Goal: Task Accomplishment & Management: Manage account settings

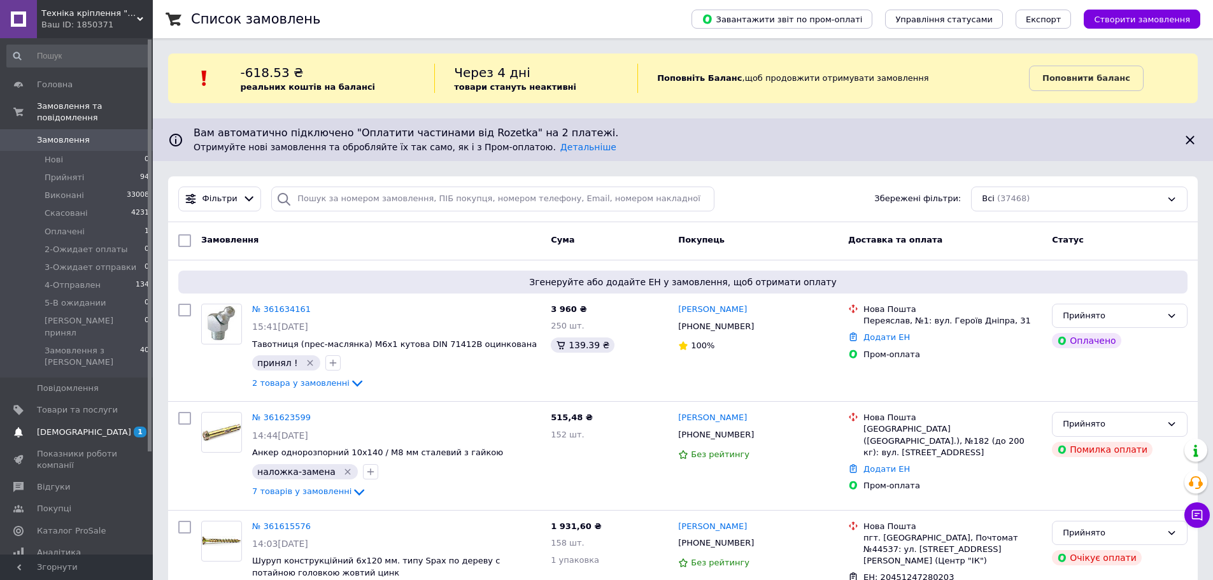
click at [106, 427] on span "[DEMOGRAPHIC_DATA]" at bounding box center [77, 432] width 81 height 11
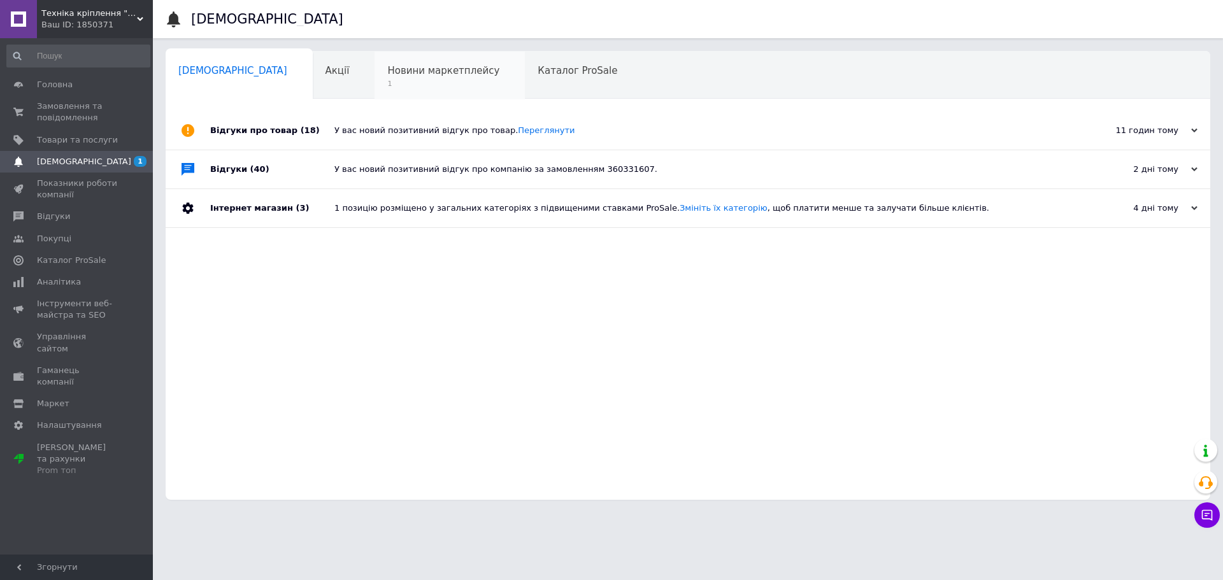
click at [387, 73] on span "Новини маркетплейсу" at bounding box center [443, 70] width 112 height 11
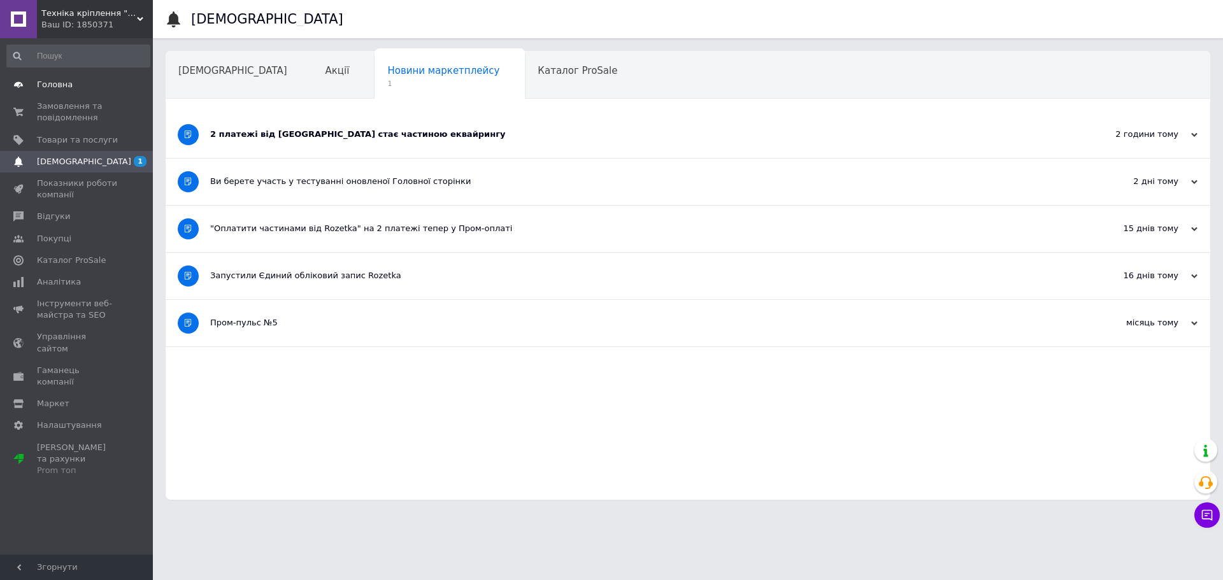
click at [59, 85] on span "Головна" at bounding box center [55, 84] width 36 height 11
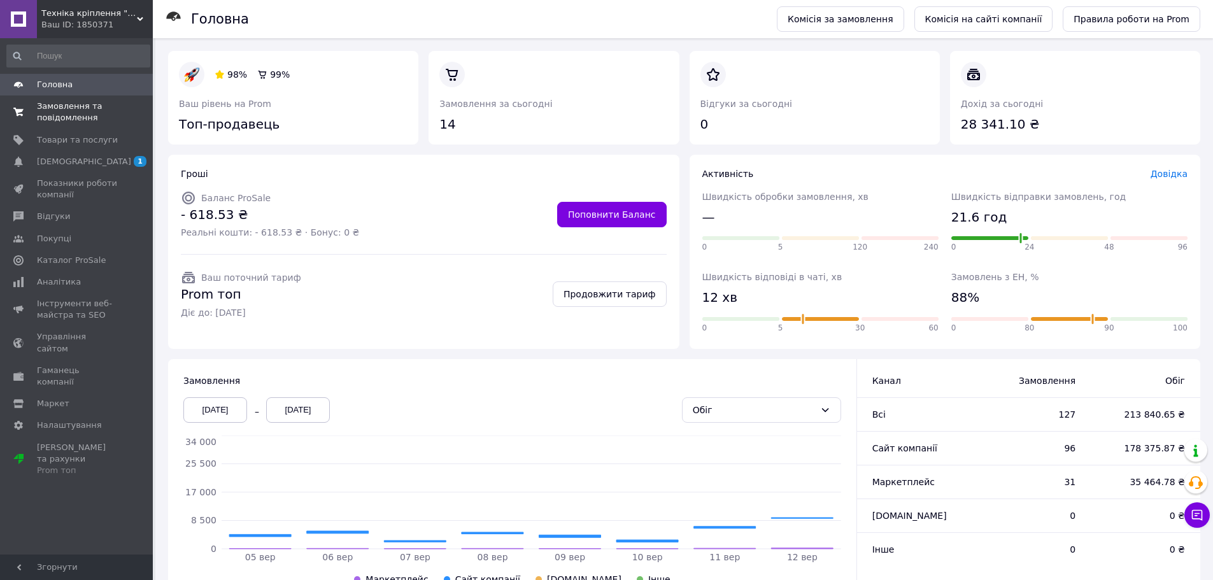
click at [63, 117] on span "Замовлення та повідомлення" at bounding box center [77, 112] width 81 height 23
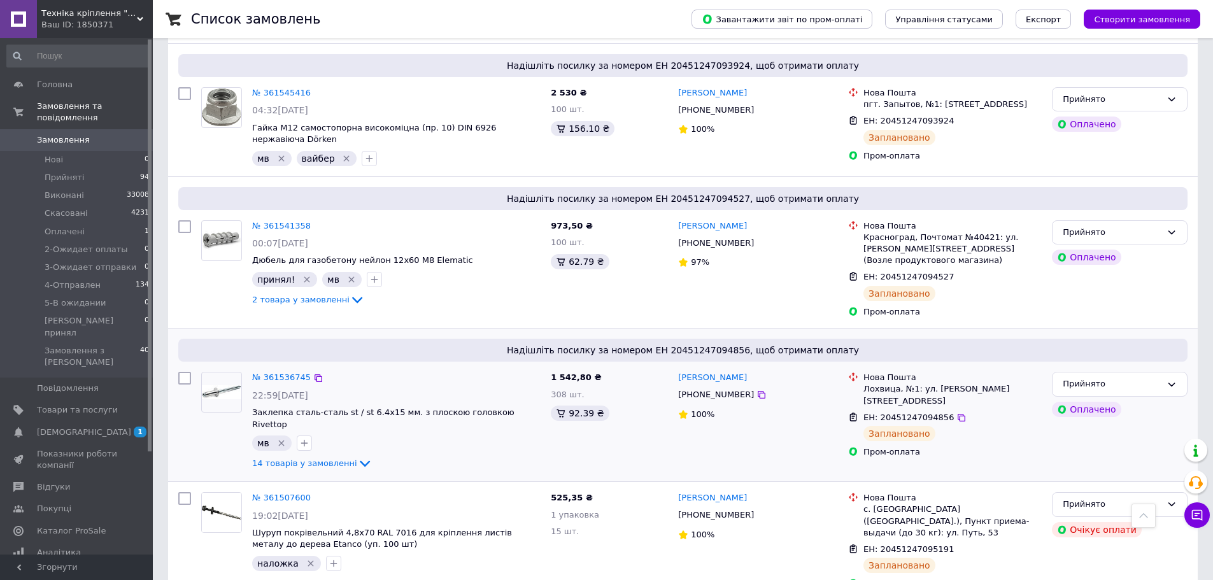
scroll to position [2102, 0]
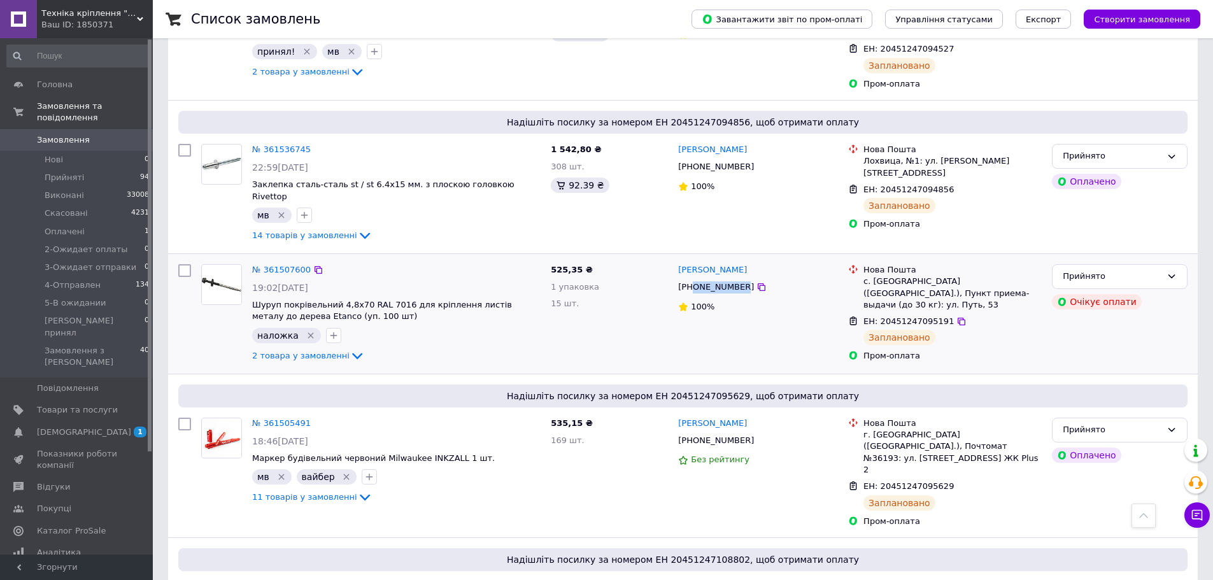
drag, startPoint x: 738, startPoint y: 240, endPoint x: 692, endPoint y: 245, distance: 46.1
click at [692, 279] on div "[PHONE_NUMBER]" at bounding box center [716, 287] width 81 height 17
drag, startPoint x: 313, startPoint y: 308, endPoint x: 378, endPoint y: 301, distance: 65.3
click at [313, 351] on span "2 товара у замовленні" at bounding box center [300, 356] width 97 height 10
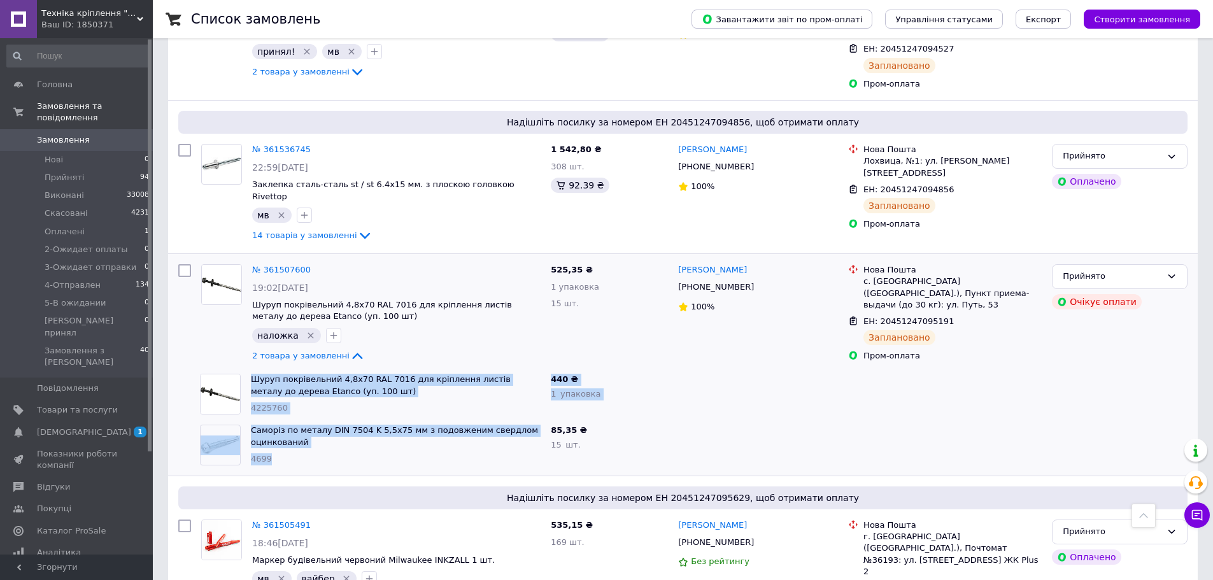
drag, startPoint x: 321, startPoint y: 415, endPoint x: 231, endPoint y: 334, distance: 120.9
click at [231, 334] on div "№ 361507600 19:02[DATE] Шуруп покрівельний 4,8х70 RAL 7016 для кріплення листів…" at bounding box center [683, 365] width 1030 height 222
click at [363, 453] on div "4699" at bounding box center [396, 459] width 290 height 12
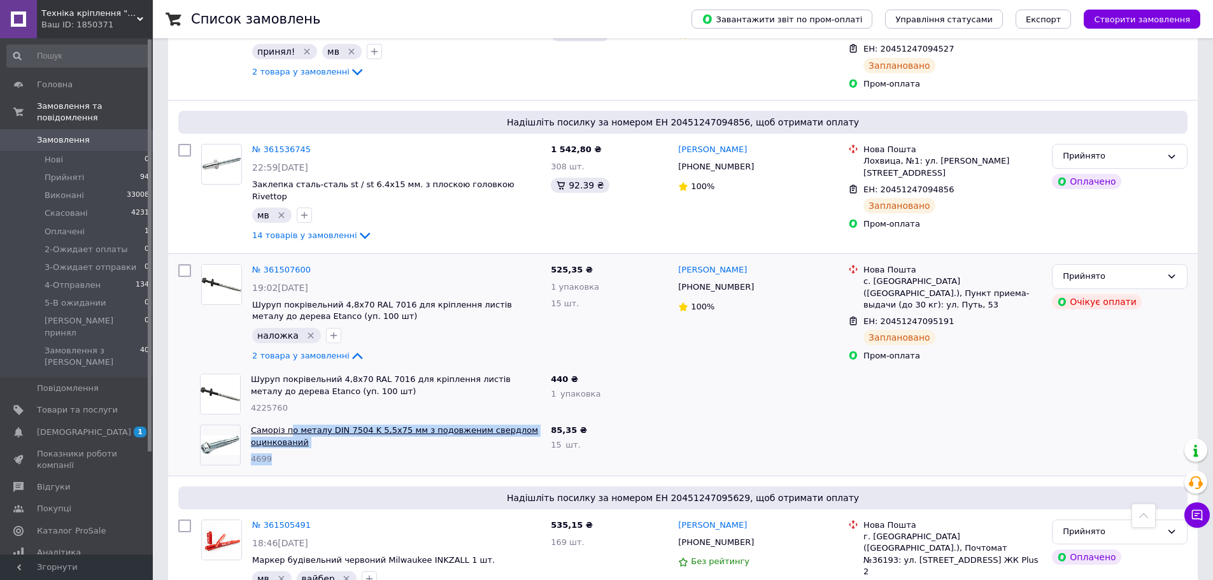
drag, startPoint x: 360, startPoint y: 417, endPoint x: 287, endPoint y: 385, distance: 80.4
click at [287, 420] on div "Саморіз по металу DIN 7504 K 5,5х75 мм з подовженим свердлом оцинкований 4699" at bounding box center [396, 445] width 300 height 51
click at [399, 348] on div "2 товара у замовленні" at bounding box center [396, 355] width 289 height 15
click at [757, 282] on icon at bounding box center [762, 287] width 10 height 10
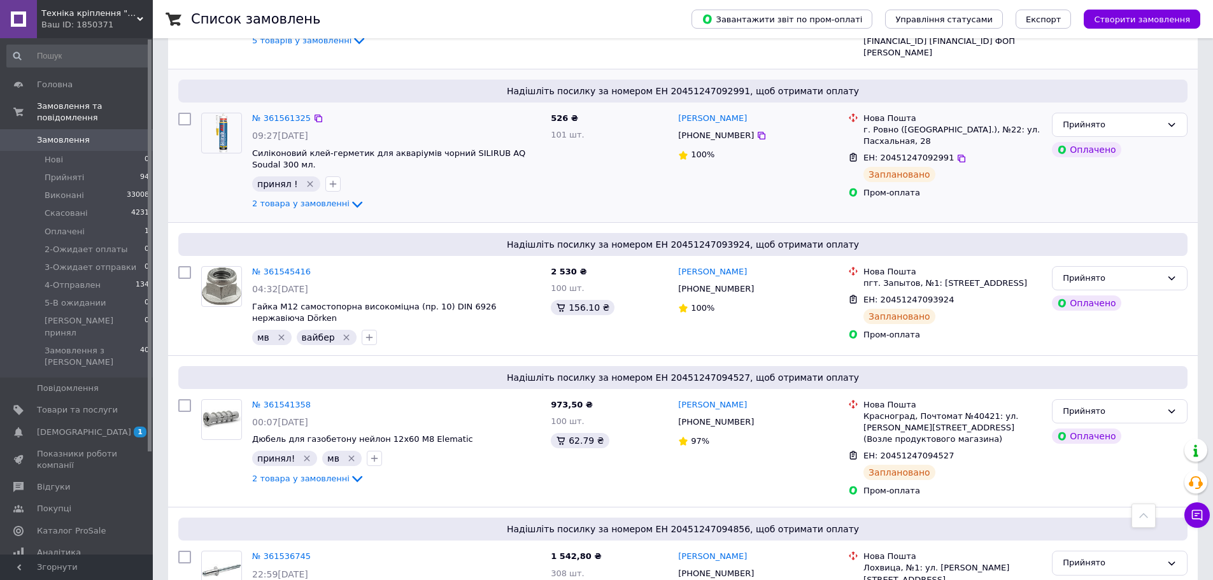
scroll to position [1656, 0]
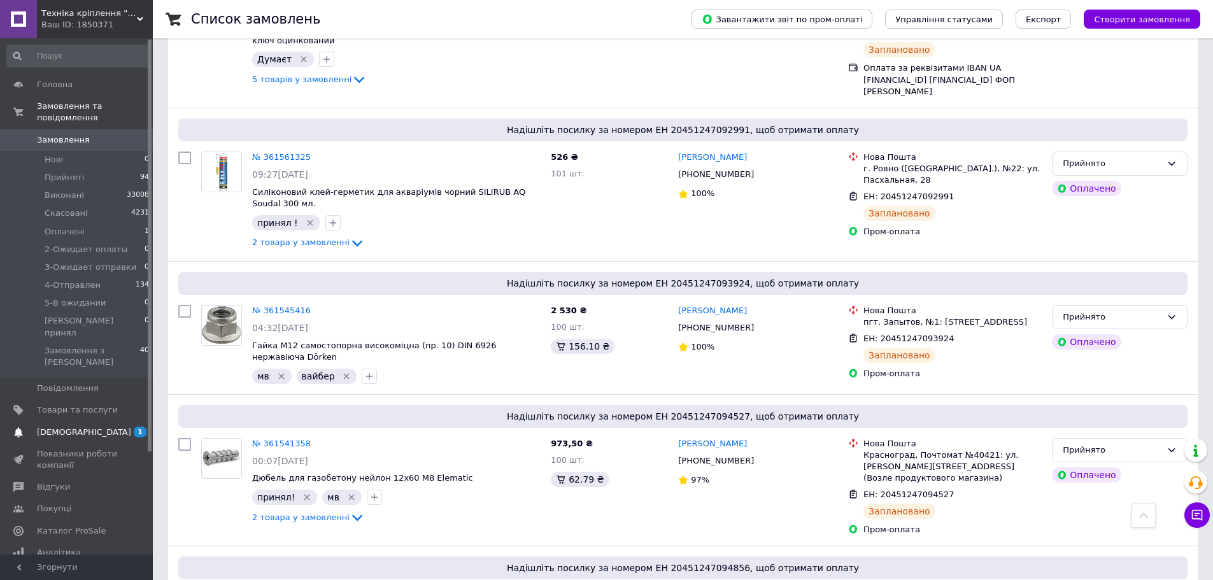
click at [64, 427] on span "[DEMOGRAPHIC_DATA]" at bounding box center [84, 432] width 94 height 11
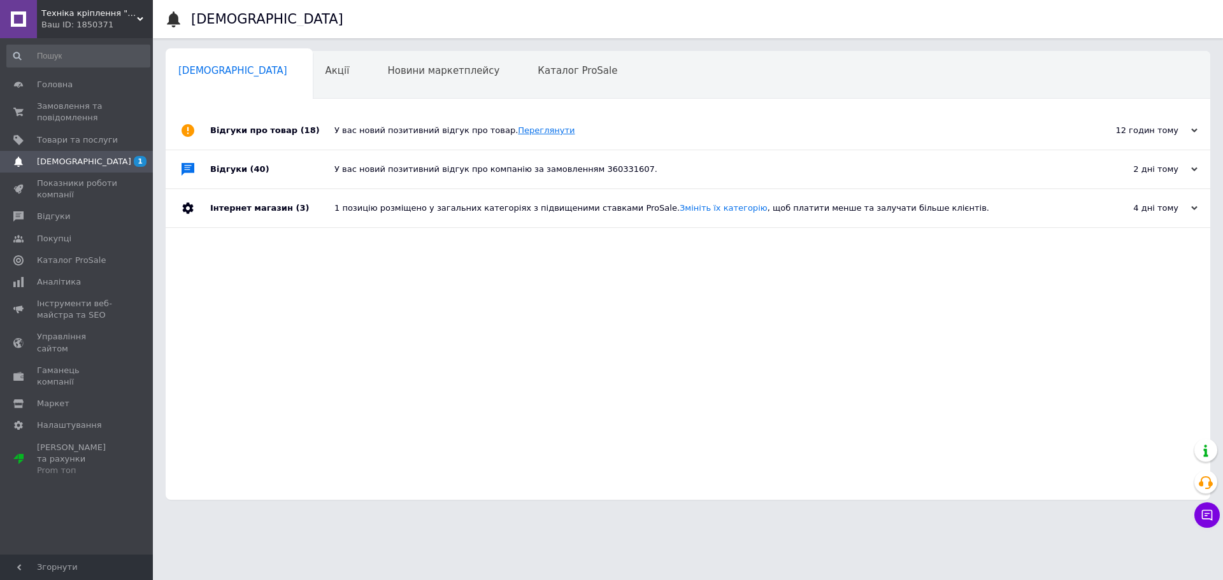
click at [524, 132] on link "Переглянути" at bounding box center [546, 130] width 57 height 10
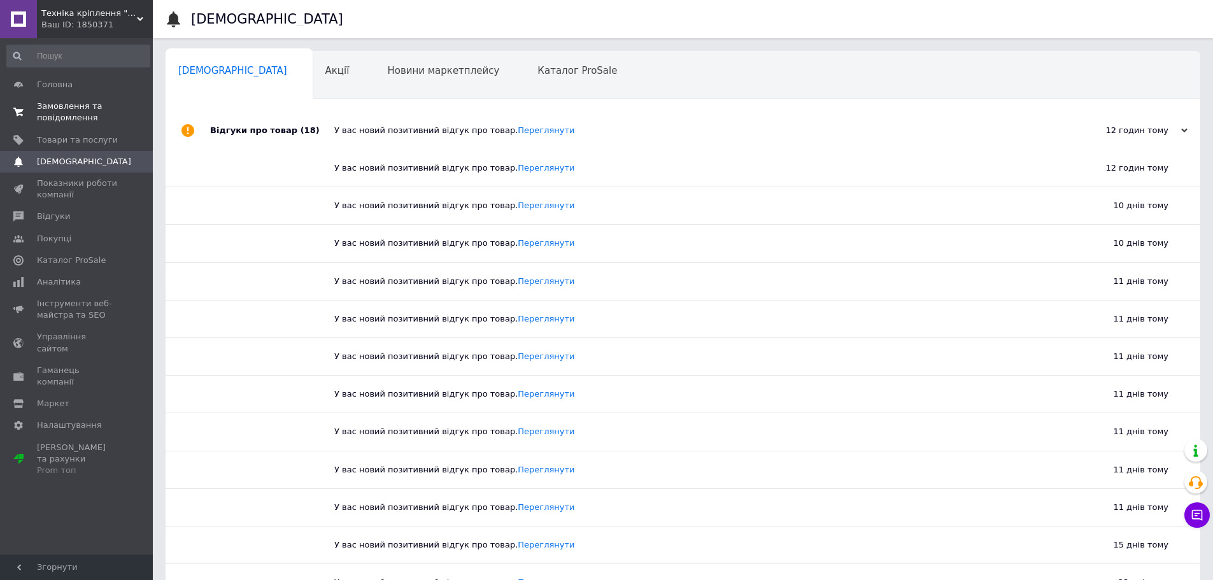
click at [46, 113] on span "Замовлення та повідомлення" at bounding box center [77, 112] width 81 height 23
